Goal: Find contact information: Obtain details needed to contact an individual or organization

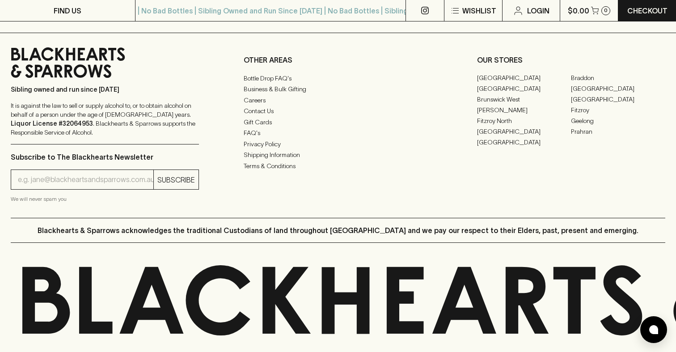
scroll to position [1948, 0]
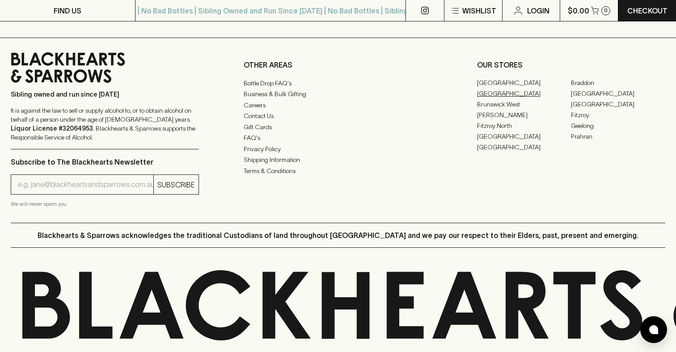
click at [499, 94] on link "[GEOGRAPHIC_DATA]" at bounding box center [524, 93] width 94 height 11
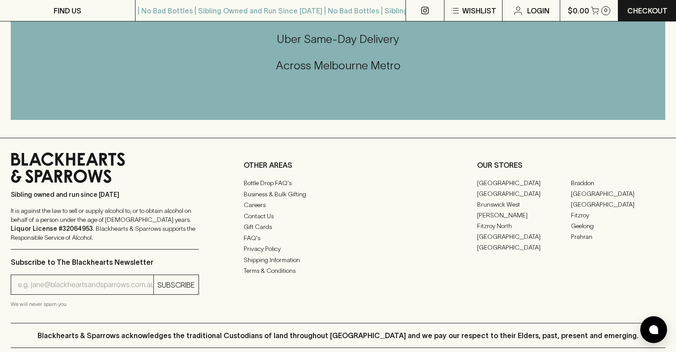
scroll to position [352, 0]
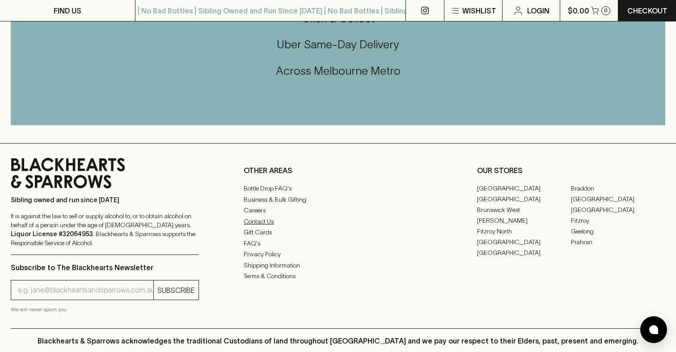
click at [267, 225] on link "Contact Us" at bounding box center [338, 221] width 188 height 11
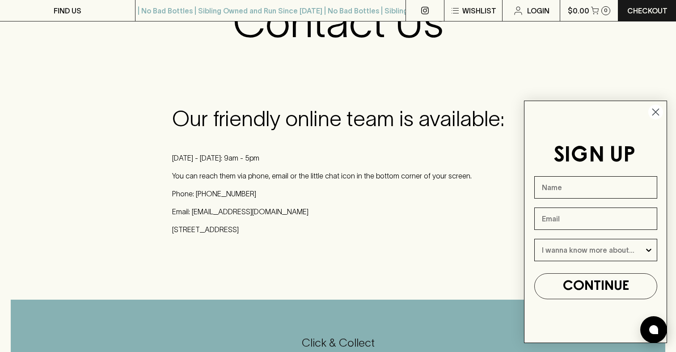
scroll to position [94, 0]
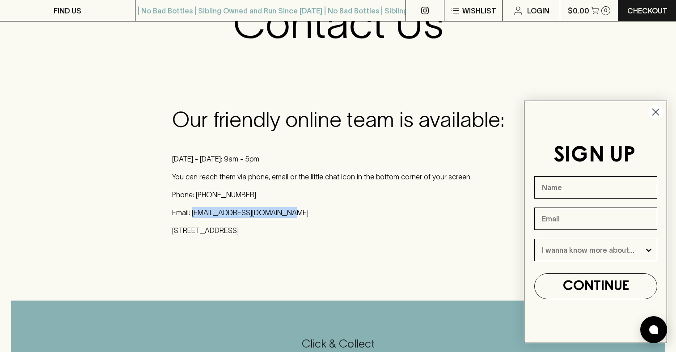
drag, startPoint x: 295, startPoint y: 216, endPoint x: 194, endPoint y: 208, distance: 101.8
click at [194, 208] on p "Email: [EMAIL_ADDRESS][DOMAIN_NAME]" at bounding box center [338, 212] width 332 height 11
copy p "[EMAIL_ADDRESS][DOMAIN_NAME]"
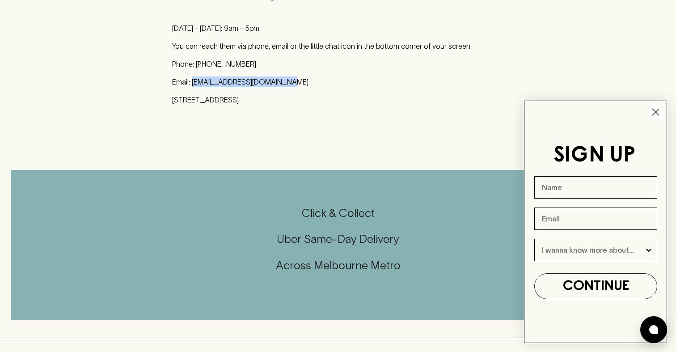
scroll to position [0, 0]
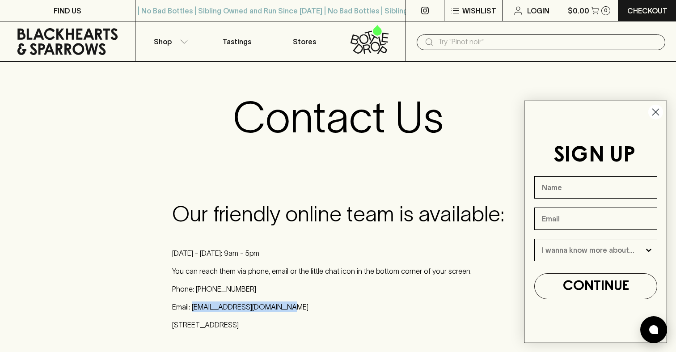
click at [425, 13] on icon at bounding box center [425, 11] width 8 height 8
